Goal: Find contact information: Find contact information

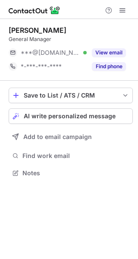
scroll to position [4, 4]
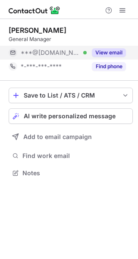
click at [102, 50] on button "View email" at bounding box center [109, 52] width 34 height 9
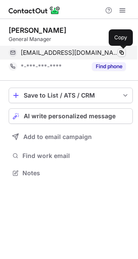
click at [124, 50] on span at bounding box center [121, 52] width 7 height 7
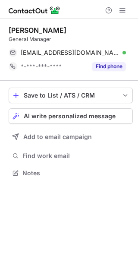
scroll to position [166, 138]
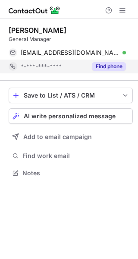
click at [118, 65] on button "Find phone" at bounding box center [109, 66] width 34 height 9
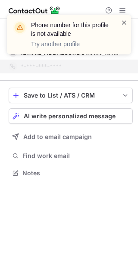
click at [122, 23] on span at bounding box center [124, 22] width 7 height 9
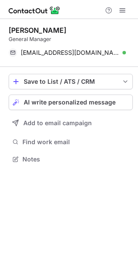
scroll to position [153, 138]
